Goal: Task Accomplishment & Management: Manage account settings

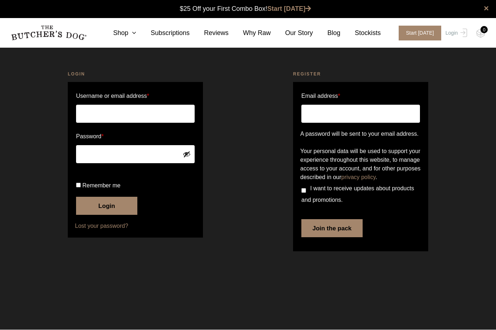
type input "[EMAIL_ADDRESS][DOMAIN_NAME]"
click at [107, 215] on button "Login" at bounding box center [106, 206] width 61 height 18
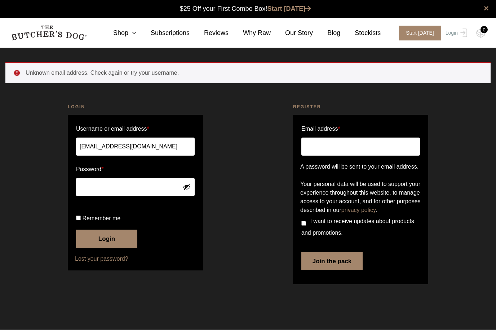
click at [93, 248] on button "Login" at bounding box center [106, 239] width 61 height 18
click at [186, 185] on button "Show password" at bounding box center [187, 187] width 8 height 8
click at [107, 248] on button "Login" at bounding box center [106, 239] width 61 height 18
click at [154, 186] on form "Username or email address * mmbodyshaping@optusnet.com.au Password * Remember m…" at bounding box center [135, 192] width 135 height 155
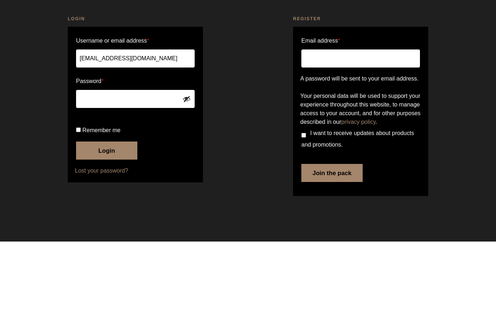
click at [107, 230] on button "Login" at bounding box center [106, 239] width 61 height 18
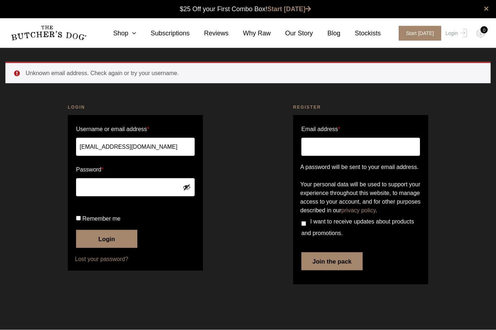
click at [107, 248] on button "Login" at bounding box center [106, 239] width 61 height 18
click at [446, 36] on link "Login" at bounding box center [455, 33] width 23 height 15
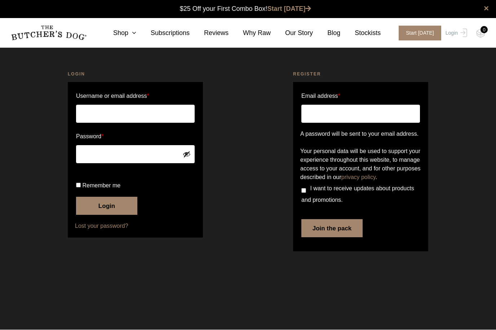
type input "[EMAIL_ADDRESS][DOMAIN_NAME]"
click at [81, 188] on input "Remember me" at bounding box center [78, 185] width 5 height 5
checkbox input "true"
click at [91, 215] on button "Login" at bounding box center [106, 206] width 61 height 18
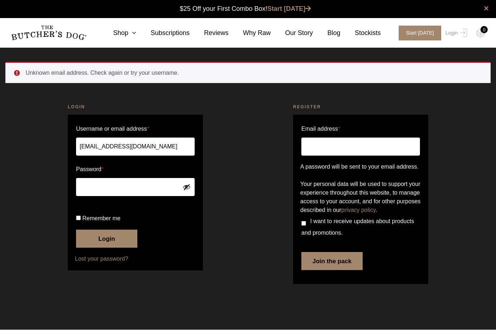
click at [186, 145] on input "mmbodyshaping@optusnet.com.au" at bounding box center [135, 147] width 119 height 18
type input "[EMAIL_ADDRESS][DOMAIN_NAME]"
click at [107, 248] on button "Login" at bounding box center [106, 239] width 61 height 18
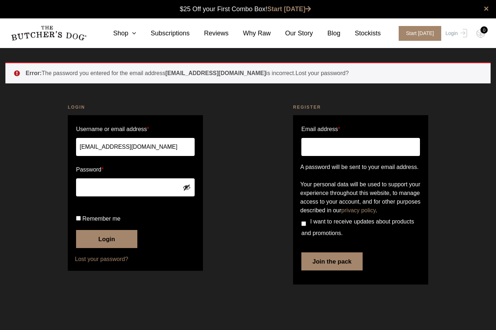
click at [171, 186] on form "Username or email address * mmbodyshaping@gmail.com Password * Remember me Logi…" at bounding box center [135, 192] width 135 height 155
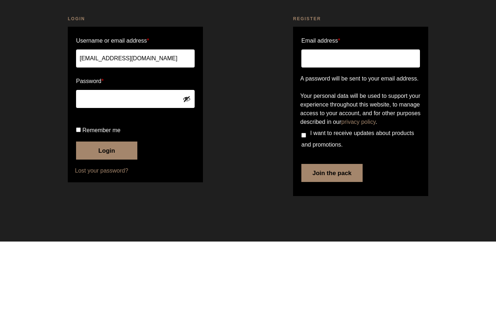
click at [107, 230] on button "Login" at bounding box center [106, 239] width 61 height 18
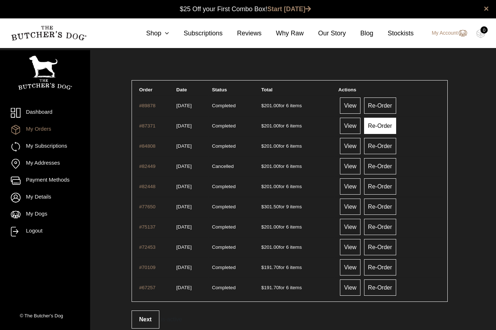
scroll to position [0, 0]
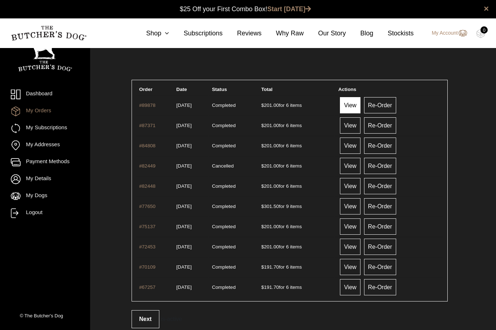
click at [360, 107] on link "View" at bounding box center [350, 105] width 20 height 16
